Goal: Task Accomplishment & Management: Use online tool/utility

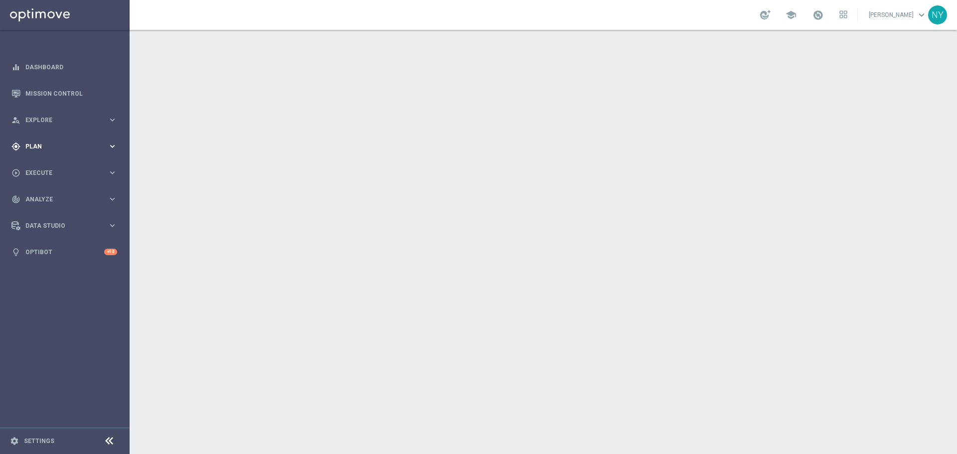
click at [32, 145] on span "Plan" at bounding box center [66, 147] width 82 height 6
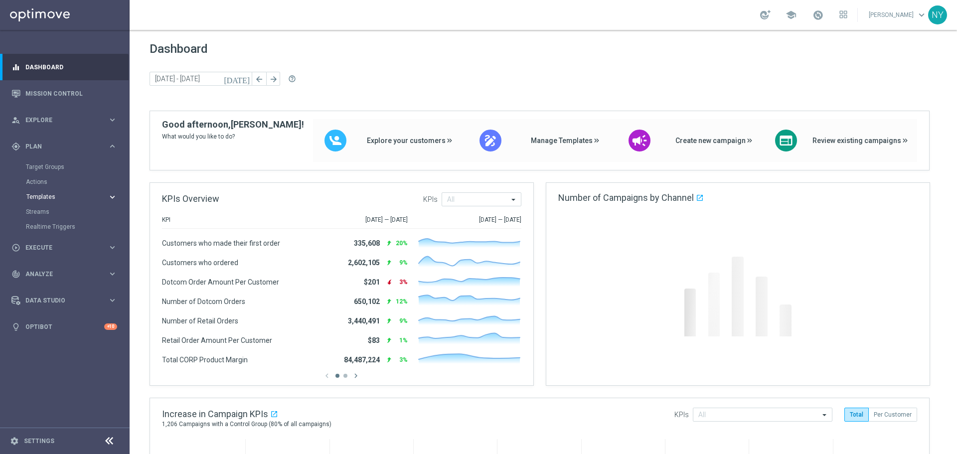
click at [43, 197] on span "Templates" at bounding box center [61, 197] width 71 height 6
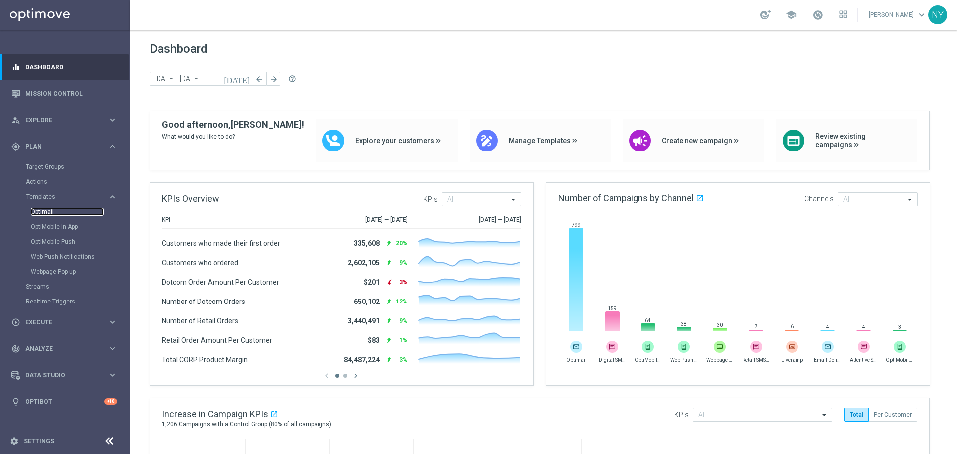
click at [41, 212] on link "Optimail" at bounding box center [67, 212] width 73 height 8
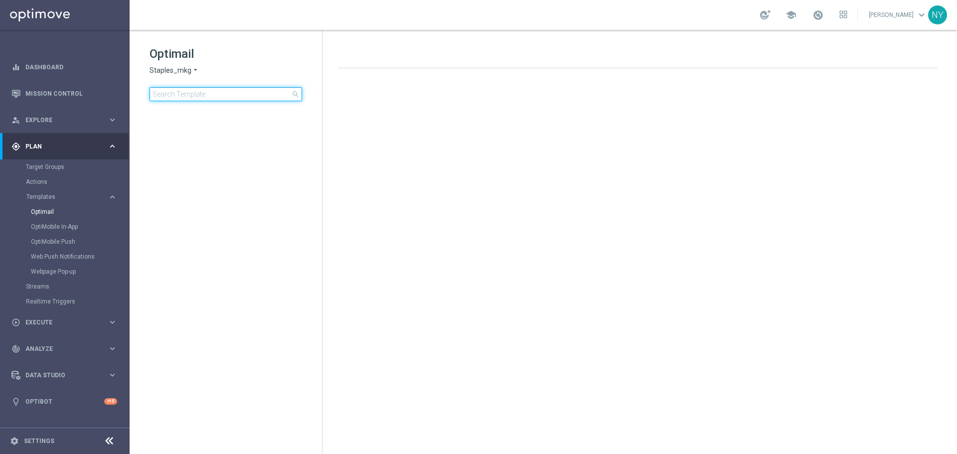
click at [183, 97] on input at bounding box center [226, 94] width 153 height 14
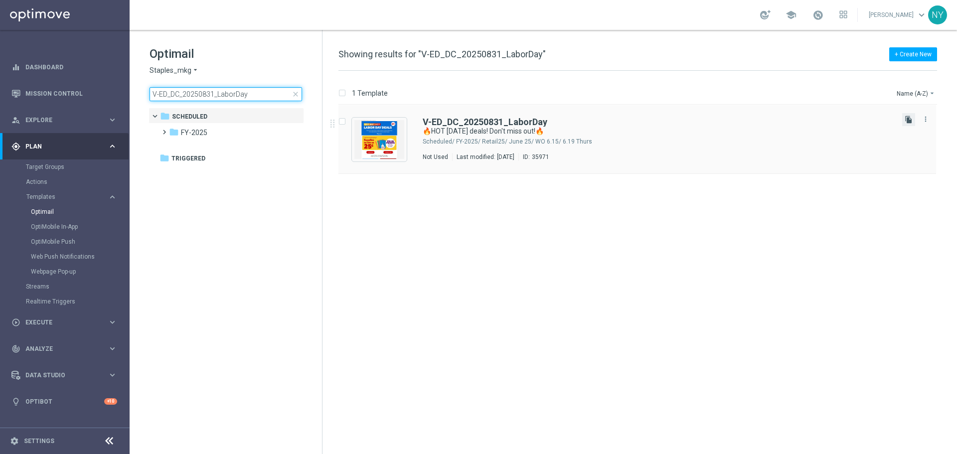
type input "V-ED_DC_20250831_LaborDay"
click at [909, 122] on icon "file_copy" at bounding box center [909, 120] width 8 height 8
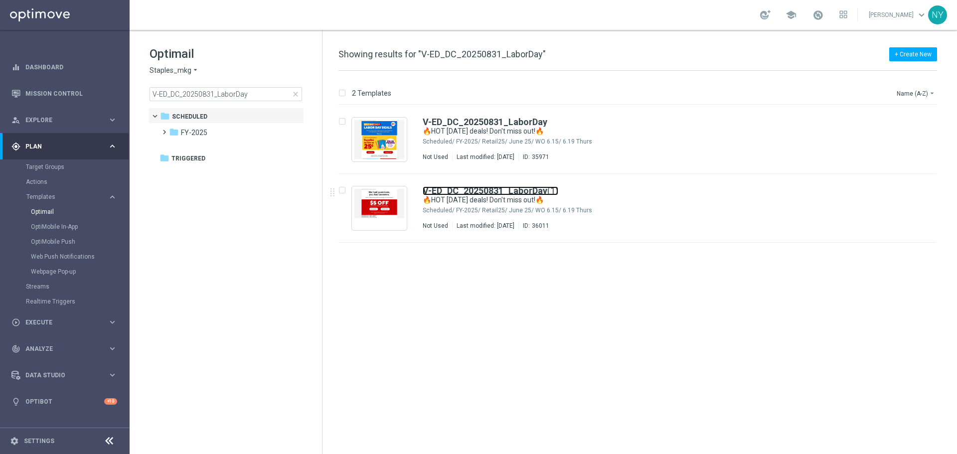
drag, startPoint x: 450, startPoint y: 189, endPoint x: 438, endPoint y: 82, distance: 107.4
click at [450, 189] on b "V-ED_DC_20250831_LaborDay" at bounding box center [485, 191] width 125 height 10
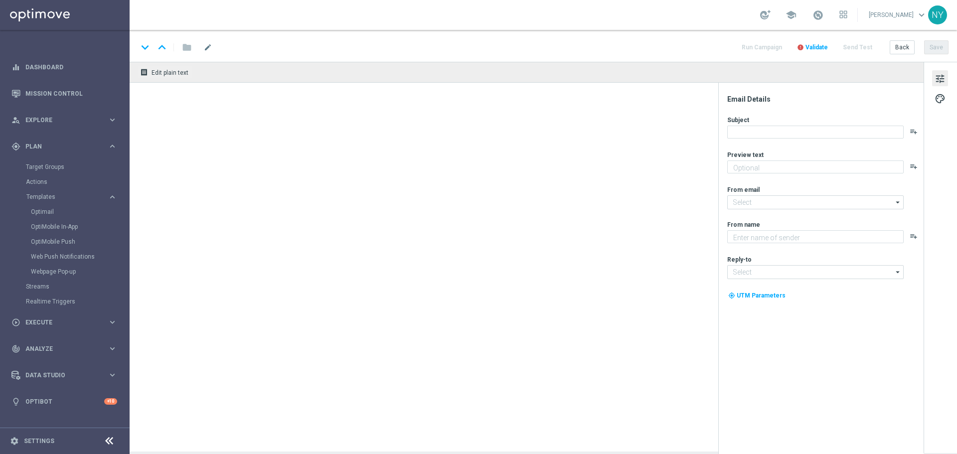
type input "V-ED_DC_20250831_LaborDay(1)"
type textarea "It's time to save BIG on school supplies + more."
type input "[EMAIL_ADDRESS][DOMAIN_NAME]"
type textarea "Staples"
type input "[EMAIL_ADDRESS][DOMAIN_NAME]"
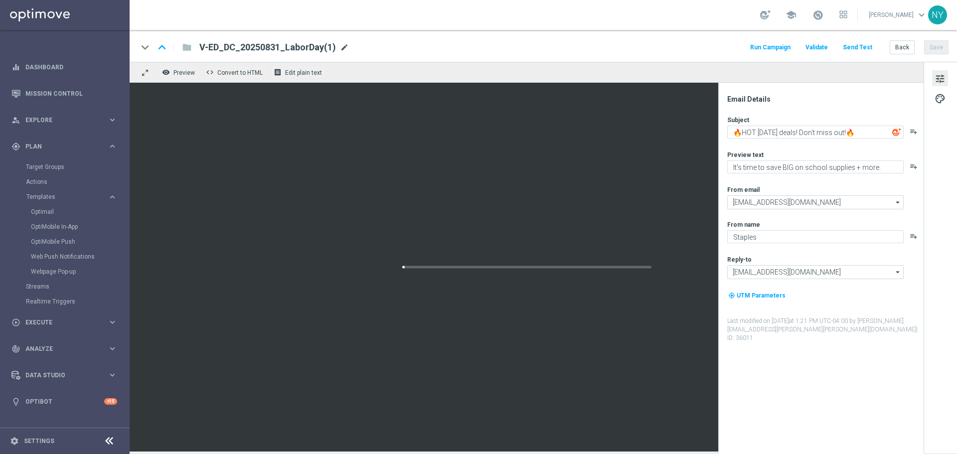
click at [344, 47] on span "mode_edit" at bounding box center [344, 47] width 9 height 9
drag, startPoint x: 235, startPoint y: 46, endPoint x: 157, endPoint y: 48, distance: 78.3
click at [158, 48] on div "keyboard_arrow_down keyboard_arrow_up folder V-ED_DC_20250831_LaborDay(1)" at bounding box center [292, 47] width 309 height 13
click at [342, 48] on span "mode_edit" at bounding box center [344, 47] width 9 height 9
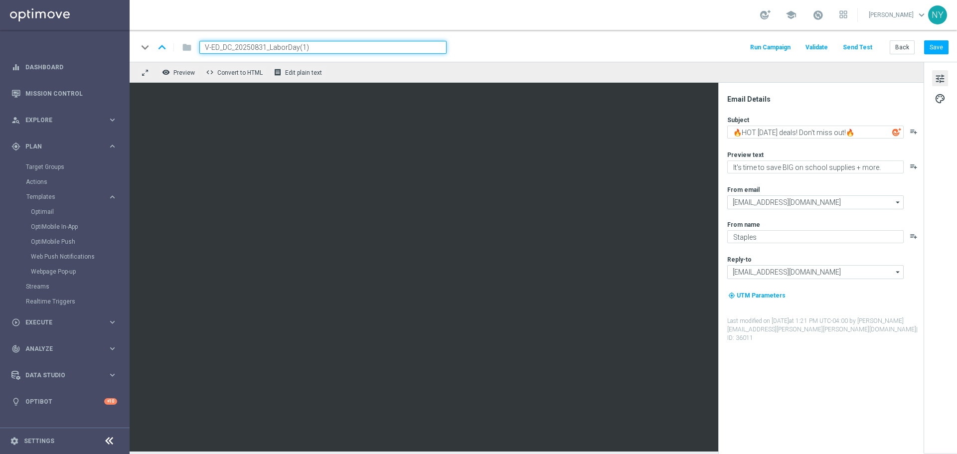
drag, startPoint x: 317, startPoint y: 48, endPoint x: 134, endPoint y: 48, distance: 183.0
click at [134, 48] on div "keyboard_arrow_down keyboard_arrow_up folder V-ED_DC_20250831_LaborDay(1) Run C…" at bounding box center [544, 46] width 828 height 32
paste input "PMS_10 BIP_CustomerFeedbackSurvey"
type input "V-ED_DC_PMS_10 BIP_CustomerFeedbackSurvey"
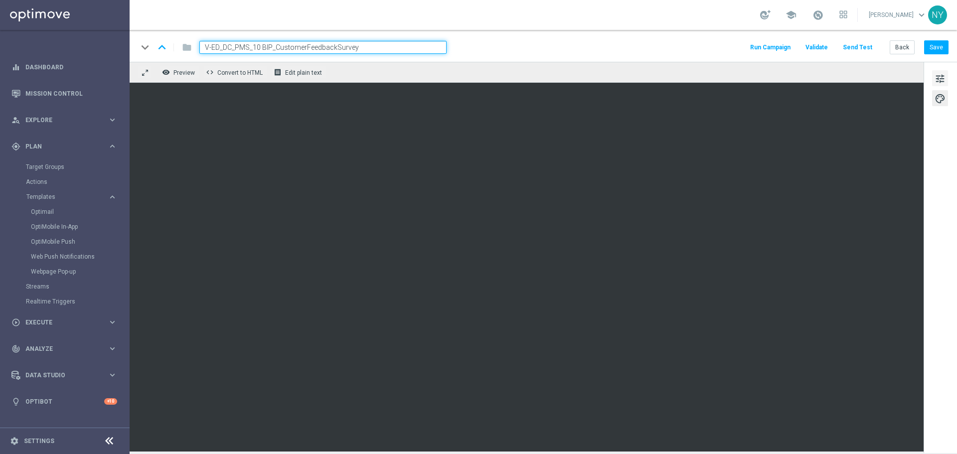
click at [942, 75] on span "tune" at bounding box center [940, 78] width 11 height 13
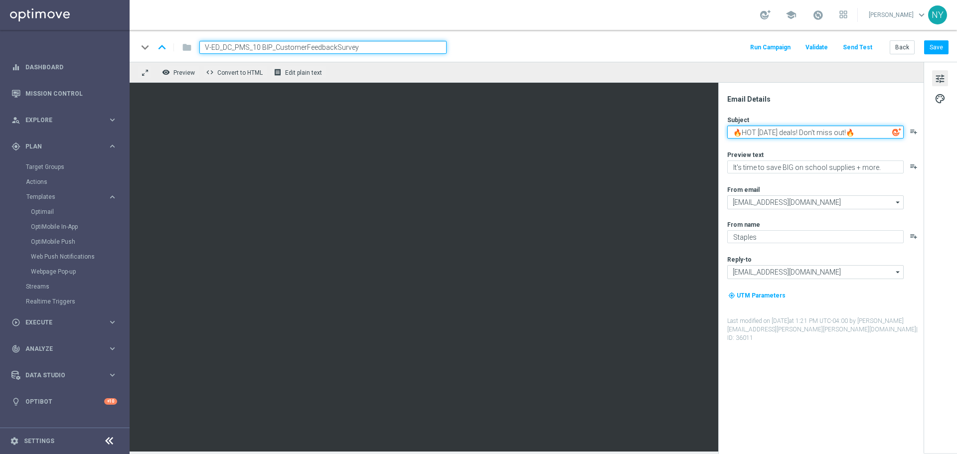
click at [866, 132] on textarea "🔥HOT [DATE] deals! Don't miss out!🔥" at bounding box center [816, 132] width 177 height 13
drag, startPoint x: 854, startPoint y: 135, endPoint x: 733, endPoint y: 135, distance: 121.2
click at [733, 135] on textarea "🔥HOT [DATE] deals! Don't miss out!" at bounding box center [816, 132] width 177 height 13
click at [732, 133] on textarea "Thank you for your survey feedback!" at bounding box center [816, 132] width 177 height 13
paste textarea "😊"
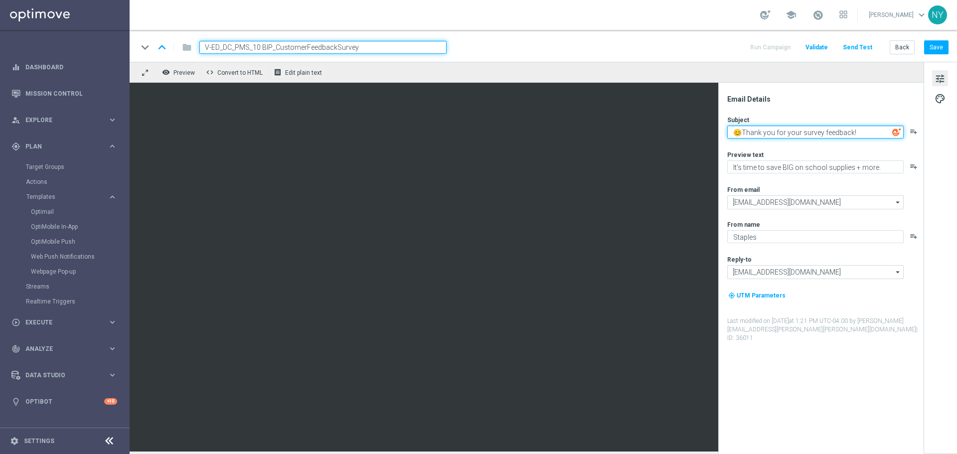
type textarea "😊Thank you for your survey feedback!"
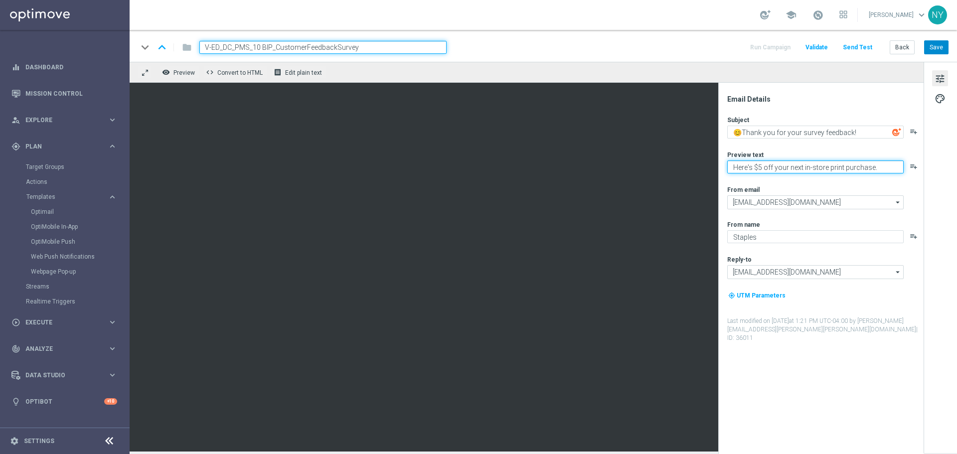
type textarea "Here's $5 off your next in-store print purchase."
click at [943, 46] on button "Save" at bounding box center [937, 47] width 24 height 14
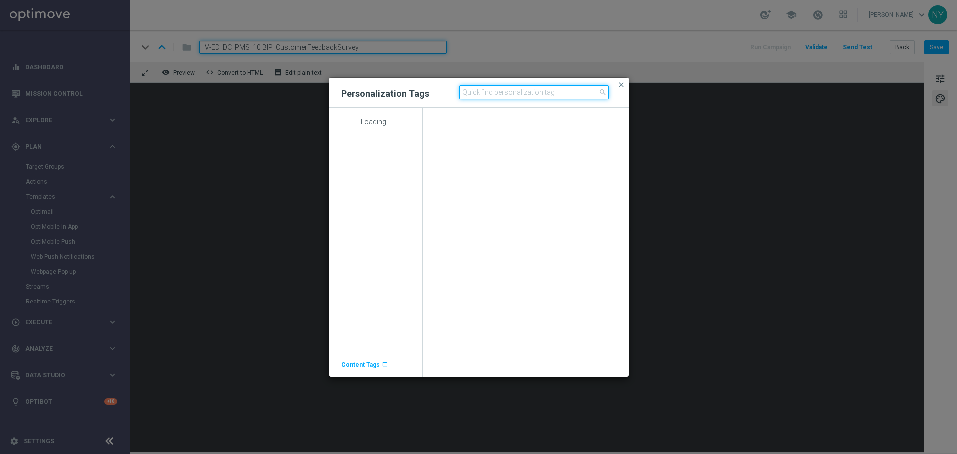
click at [482, 92] on input at bounding box center [534, 92] width 150 height 14
type input "unique"
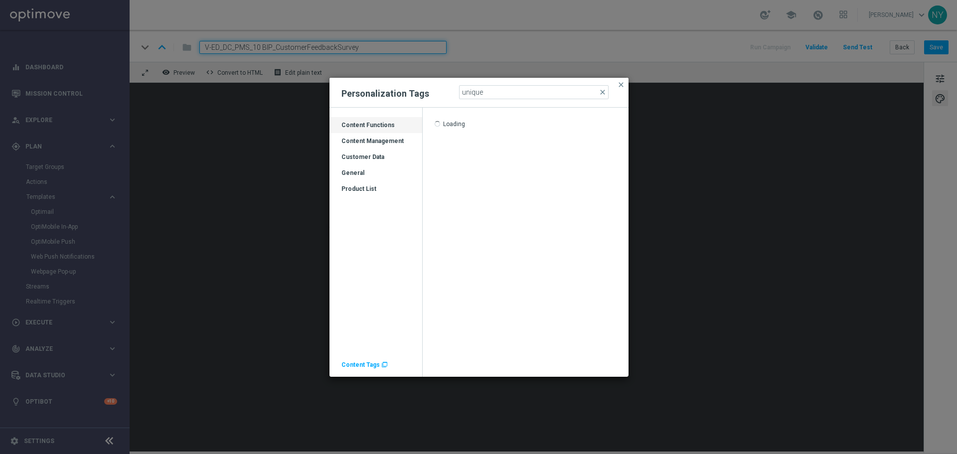
click at [359, 158] on div "Customer Data" at bounding box center [376, 161] width 93 height 16
click at [473, 124] on span "UNIQUE_DAILY_COUPON_1" at bounding box center [471, 125] width 72 height 7
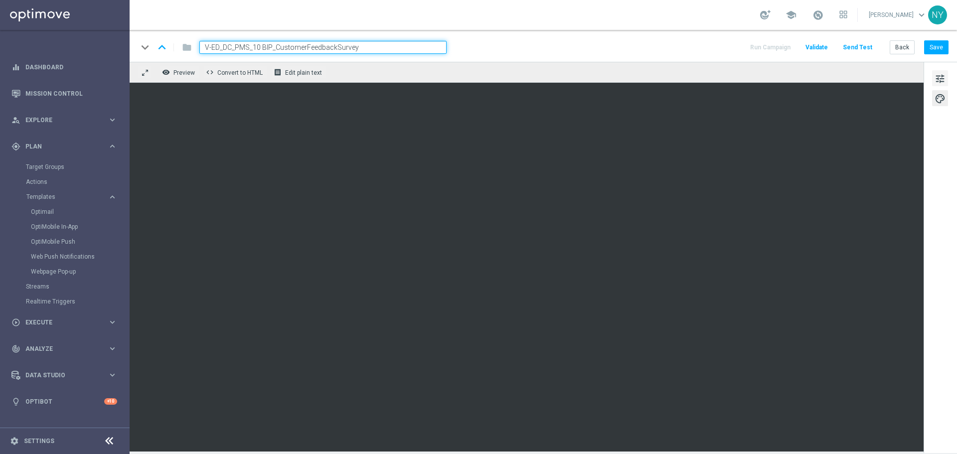
click at [945, 75] on span "tune" at bounding box center [940, 78] width 11 height 13
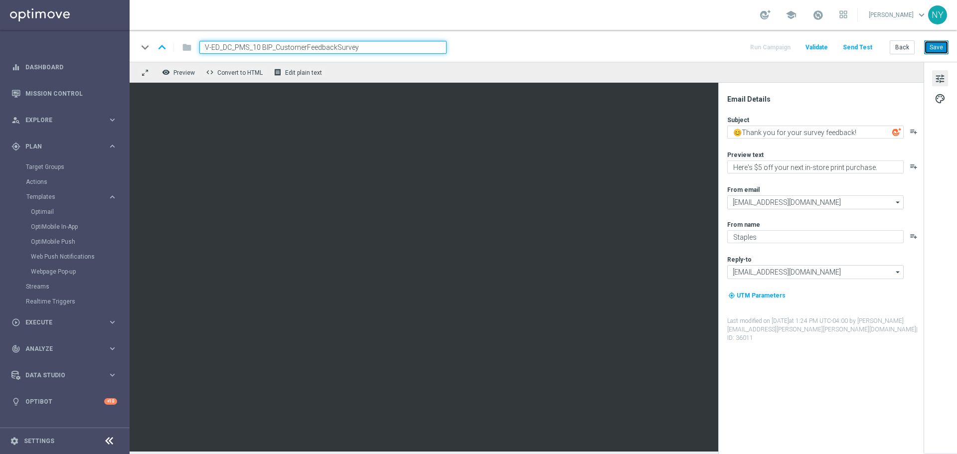
click at [928, 44] on button "Save" at bounding box center [937, 47] width 24 height 14
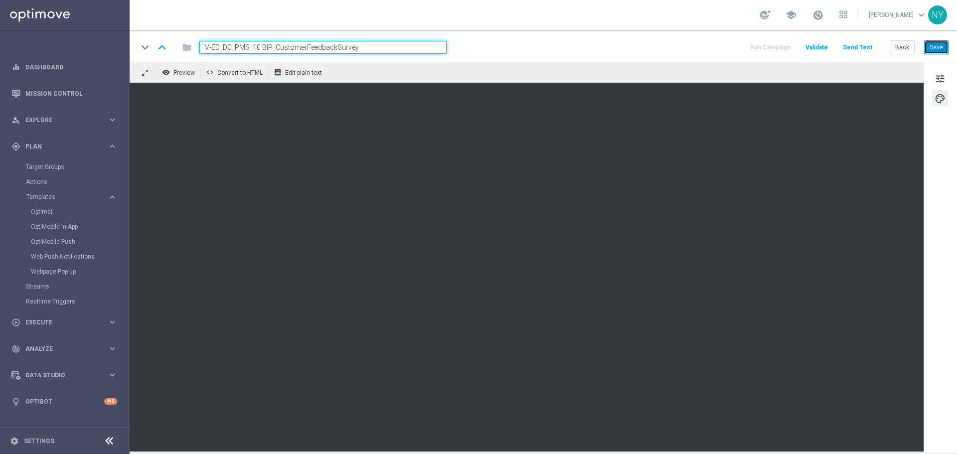
click at [944, 45] on button "Save" at bounding box center [937, 47] width 24 height 14
click at [942, 44] on button "Save" at bounding box center [937, 47] width 24 height 14
click at [938, 51] on button "Save" at bounding box center [937, 47] width 24 height 14
click at [934, 49] on button "Save" at bounding box center [937, 47] width 24 height 14
click at [942, 49] on button "Save" at bounding box center [937, 47] width 24 height 14
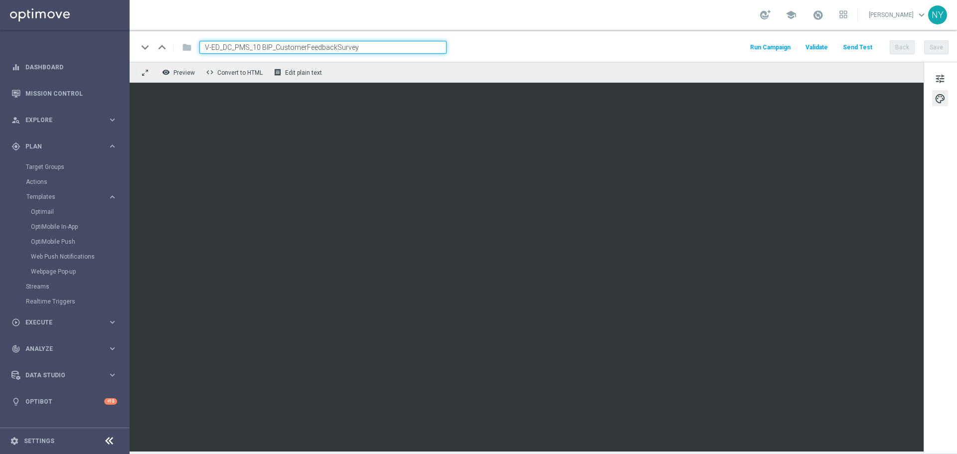
click at [872, 46] on button "Send Test" at bounding box center [858, 47] width 32 height 13
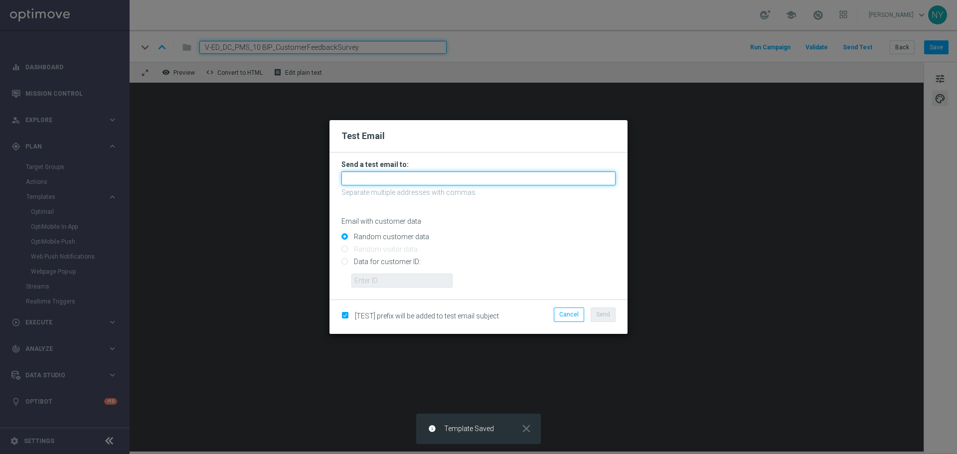
click at [375, 180] on input "text" at bounding box center [479, 179] width 274 height 14
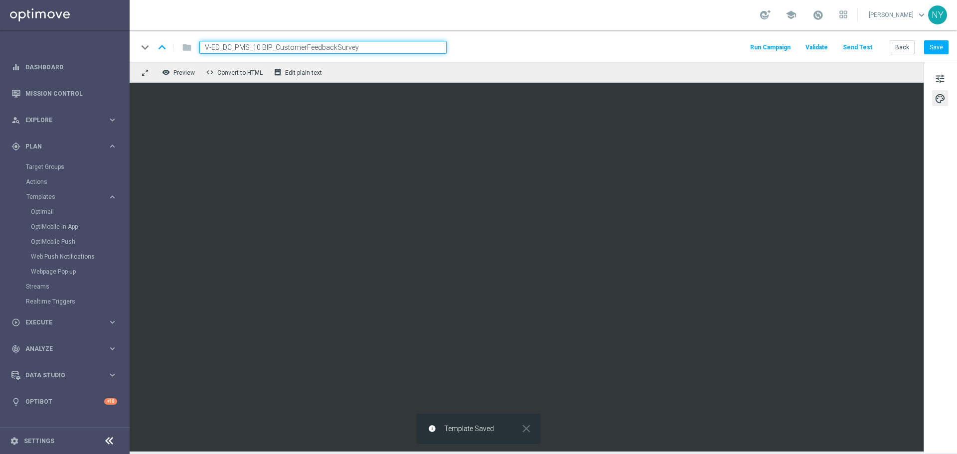
click at [867, 50] on button "Send Test" at bounding box center [858, 47] width 32 height 13
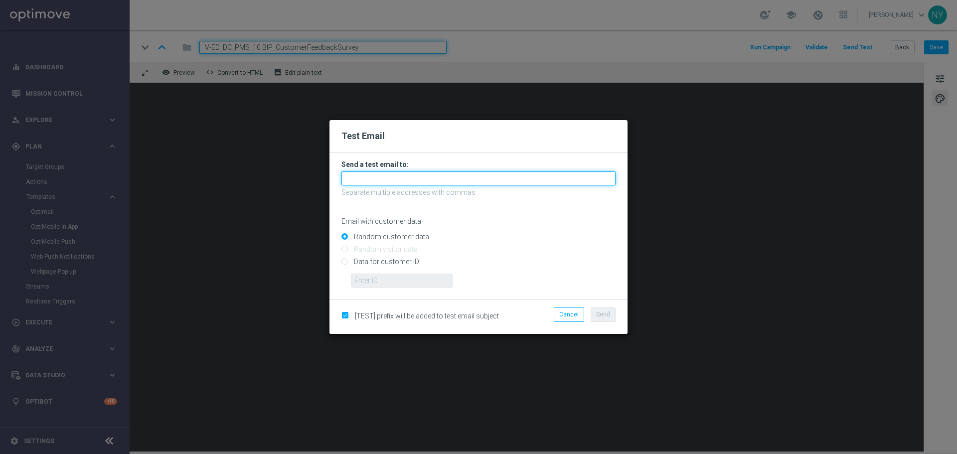
click at [367, 179] on input "text" at bounding box center [479, 179] width 274 height 14
drag, startPoint x: 358, startPoint y: 179, endPoint x: 357, endPoint y: 165, distance: 13.5
click at [358, 178] on input "[PERSON_NAME].[PERSON_NAME]" at bounding box center [479, 179] width 274 height 14
click at [379, 185] on input "neilyetts" at bounding box center [479, 179] width 274 height 14
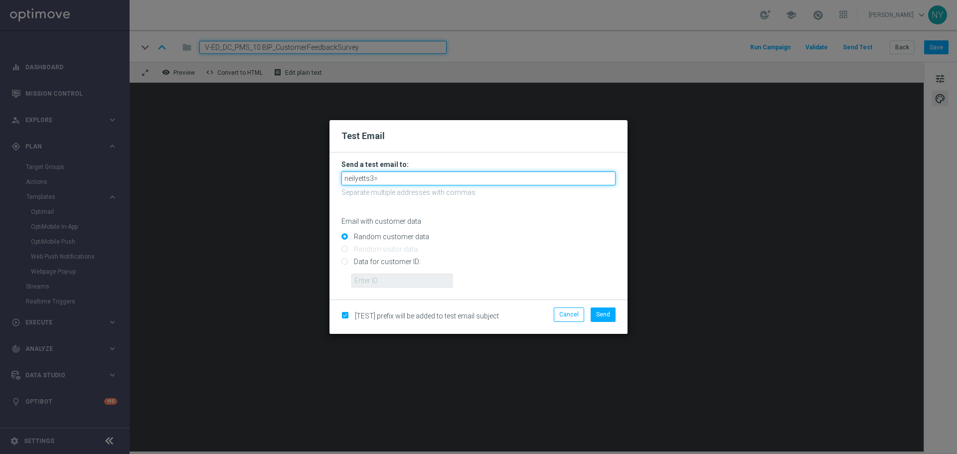
drag, startPoint x: 385, startPoint y: 185, endPoint x: 244, endPoint y: 163, distance: 142.8
click at [244, 163] on modal-container "Test Email Send a test email to: neilyetts3= Separate multiple addresses with c…" at bounding box center [478, 227] width 957 height 454
click at [386, 180] on input "neilyetts3=" at bounding box center [479, 179] width 274 height 14
click at [384, 180] on input "neilyetts3=" at bounding box center [479, 179] width 274 height 14
drag, startPoint x: 385, startPoint y: 180, endPoint x: 287, endPoint y: 169, distance: 99.3
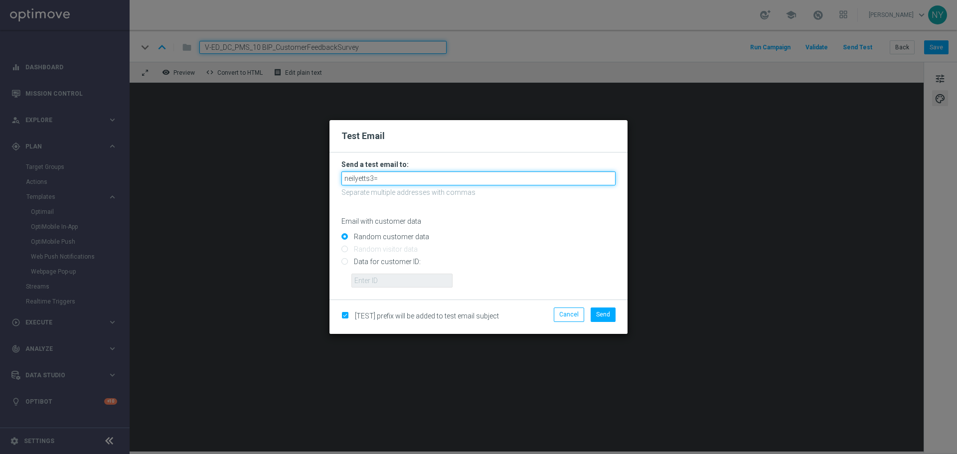
click at [287, 169] on modal-container "Test Email Send a test email to: neilyetts3= Separate multiple addresses with c…" at bounding box center [478, 227] width 957 height 454
paste input "@[DOMAIN_NAME]"
type input "[EMAIL_ADDRESS][DOMAIN_NAME]"
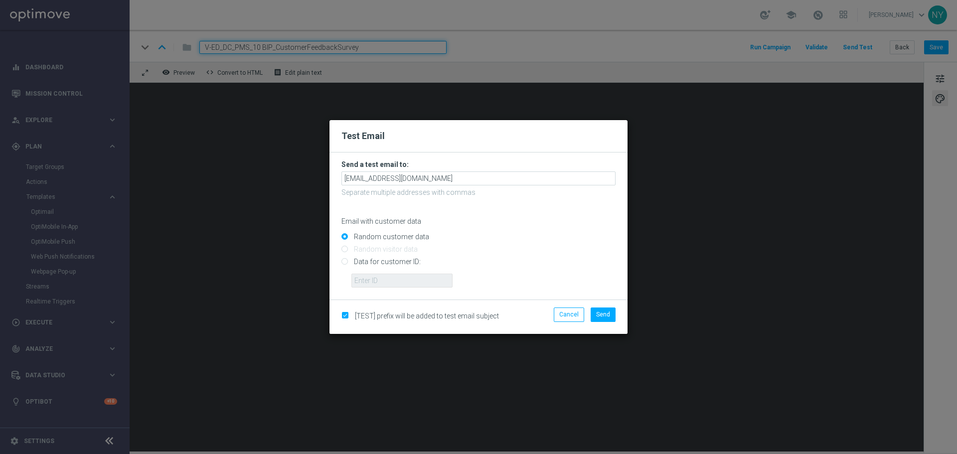
click at [343, 263] on input "Data for customer ID:" at bounding box center [479, 266] width 274 height 14
radio input "true"
click at [370, 275] on input "text" at bounding box center [402, 281] width 101 height 14
paste input "10000006208"
type input "10000006208"
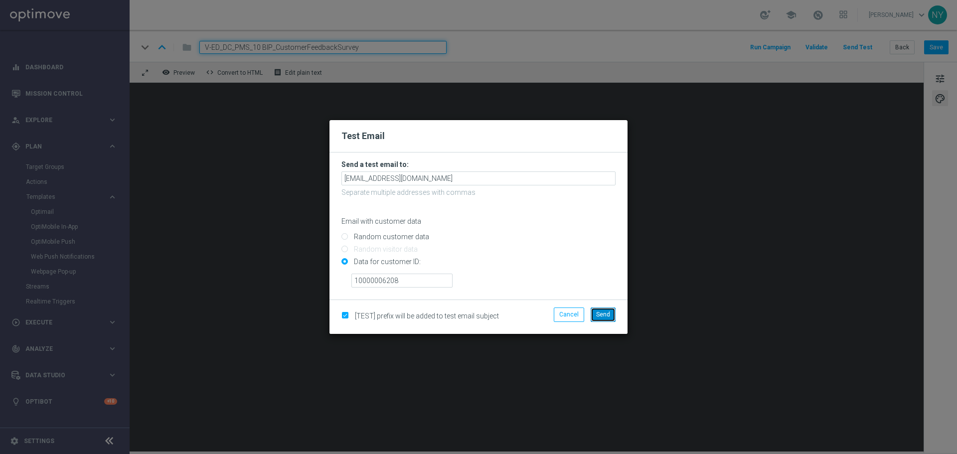
click at [603, 317] on span "Send" at bounding box center [603, 314] width 14 height 7
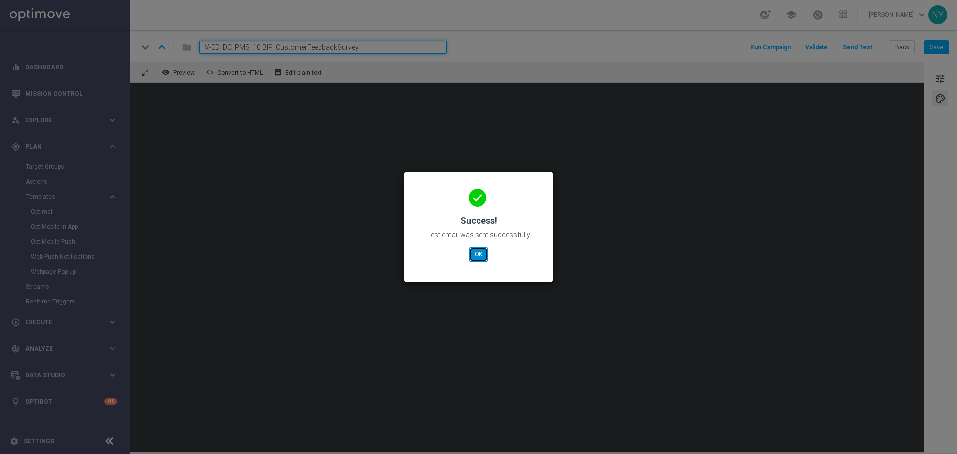
click at [477, 256] on button "OK" at bounding box center [478, 254] width 19 height 14
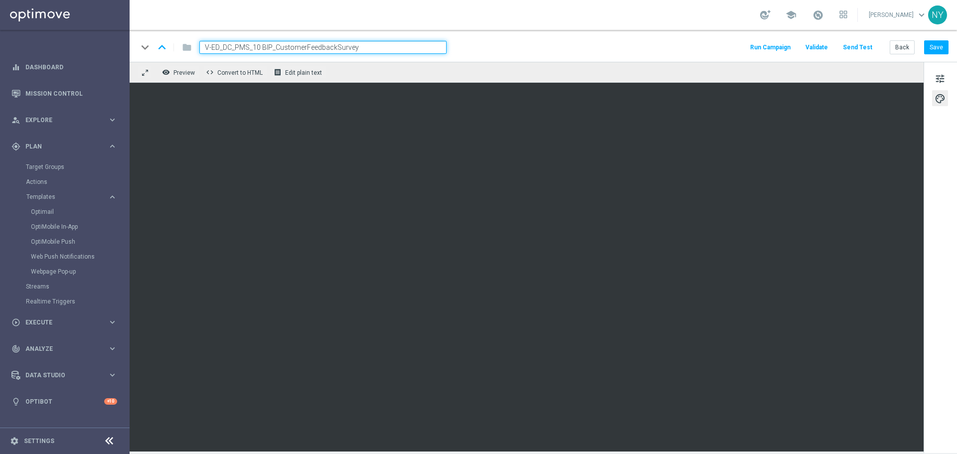
click at [362, 48] on input "V-ED_DC_PMS_10 BIP_CustomerFeedbackSurvey" at bounding box center [322, 47] width 247 height 13
drag, startPoint x: 366, startPoint y: 48, endPoint x: 146, endPoint y: 53, distance: 219.5
click at [146, 53] on div "keyboard_arrow_down keyboard_arrow_up folder V-ED_DC_PMS_10 BIP_CustomerFeedbac…" at bounding box center [292, 47] width 309 height 13
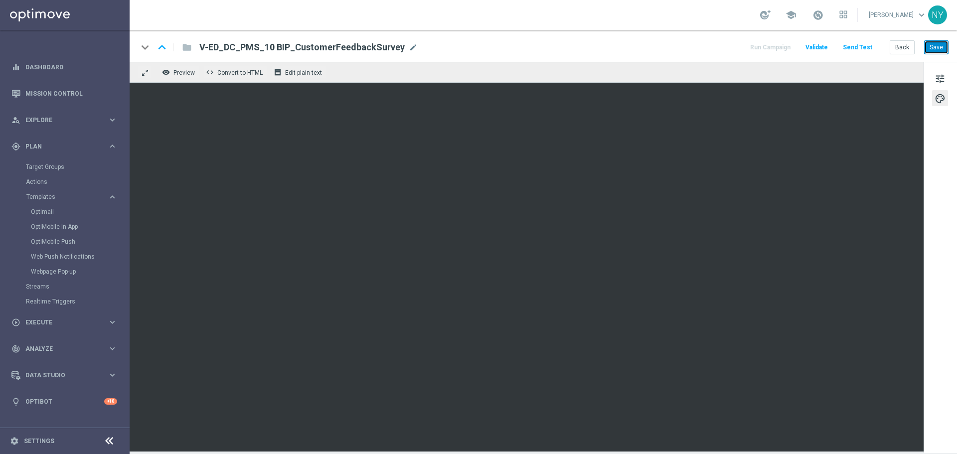
click at [942, 48] on button "Save" at bounding box center [937, 47] width 24 height 14
click at [936, 48] on button "Save" at bounding box center [937, 47] width 24 height 14
click at [935, 47] on button "Save" at bounding box center [937, 47] width 24 height 14
click at [939, 47] on button "Save" at bounding box center [937, 47] width 24 height 14
click at [936, 45] on button "Save" at bounding box center [937, 47] width 24 height 14
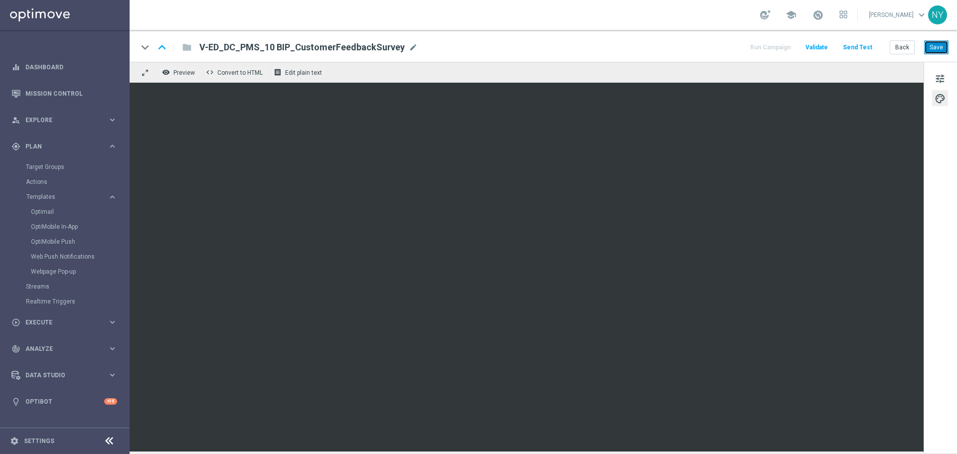
click at [939, 46] on button "Save" at bounding box center [937, 47] width 24 height 14
click at [936, 48] on button "Save" at bounding box center [937, 47] width 24 height 14
click at [939, 51] on button "Save" at bounding box center [937, 47] width 24 height 14
click at [867, 46] on button "Send Test" at bounding box center [858, 47] width 32 height 13
click at [861, 49] on button "Send Test" at bounding box center [858, 47] width 32 height 13
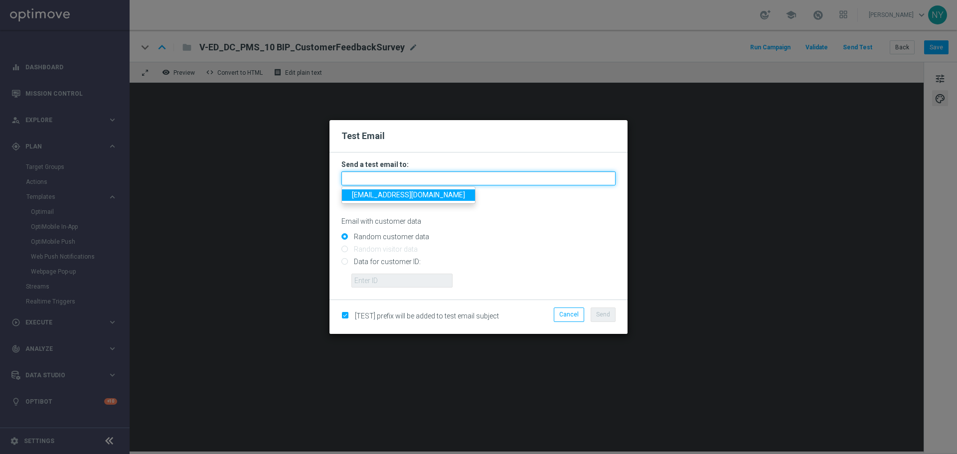
click at [361, 177] on input "text" at bounding box center [479, 179] width 274 height 14
click at [390, 180] on input "text" at bounding box center [479, 179] width 274 height 14
paste input "[EMAIL_ADDRESS][DOMAIN_NAME]"
type input "[EMAIL_ADDRESS][DOMAIN_NAME]"
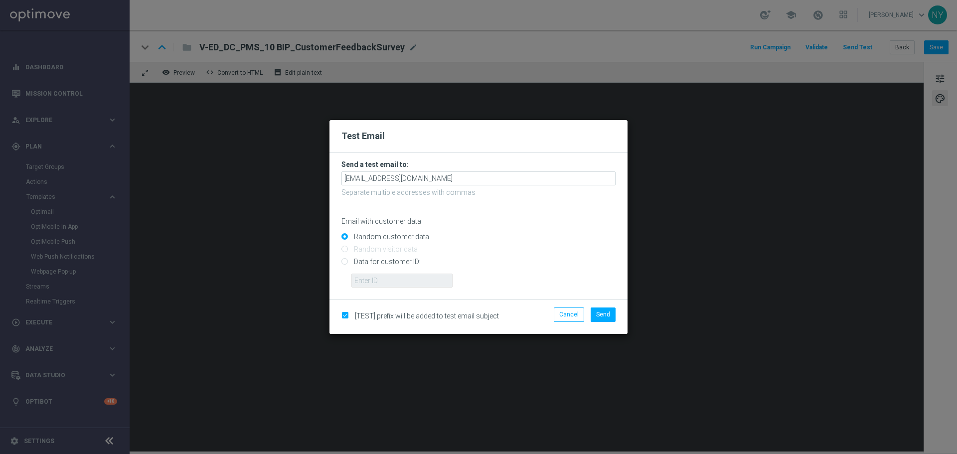
click at [345, 262] on input "Data for customer ID:" at bounding box center [479, 266] width 274 height 14
radio input "true"
click at [368, 281] on input "text" at bounding box center [402, 281] width 101 height 14
paste input "10000006208"
type input "10000006208"
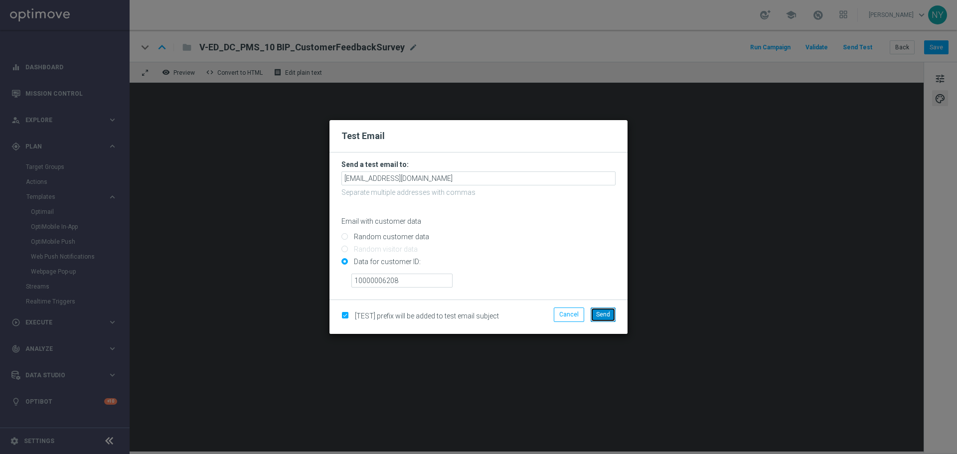
click at [604, 315] on span "Send" at bounding box center [603, 314] width 14 height 7
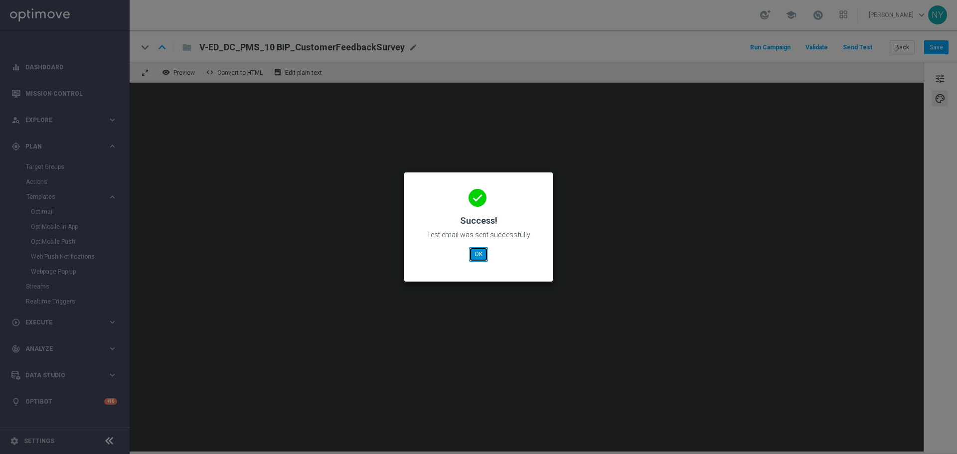
click at [484, 251] on button "OK" at bounding box center [478, 254] width 19 height 14
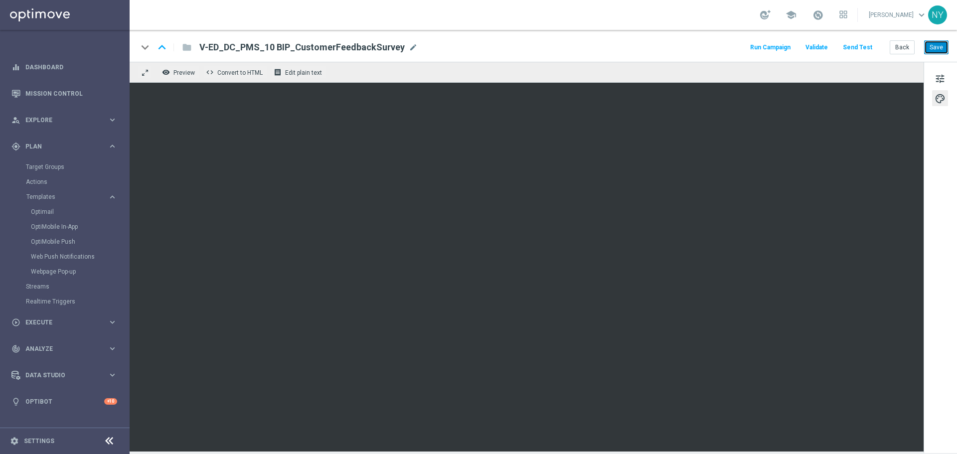
click at [936, 45] on button "Save" at bounding box center [937, 47] width 24 height 14
